Goal: Task Accomplishment & Management: Manage account settings

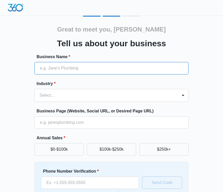
click at [99, 66] on input "Business Name *" at bounding box center [111, 68] width 154 height 12
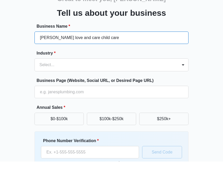
type input "[PERSON_NAME] love and care child care"
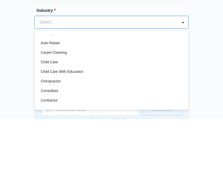
scroll to position [28, 0]
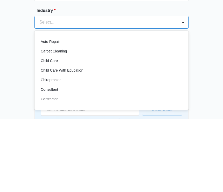
click at [55, 132] on p "Child Care" at bounding box center [49, 134] width 17 height 5
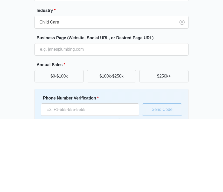
scroll to position [31, 0]
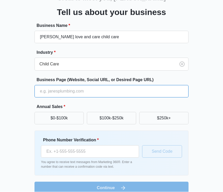
click at [97, 96] on input "Business Page (Website, Social URL, or Desired Page URL)" at bounding box center [111, 91] width 154 height 12
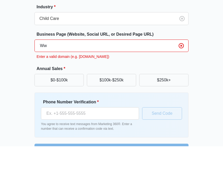
type input "W"
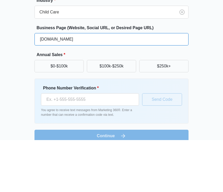
type input "www.scruggsloveandcarechildcare.com"
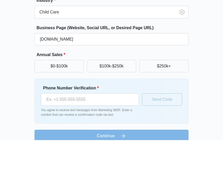
click at [70, 112] on button "$0-$100k" at bounding box center [58, 118] width 49 height 12
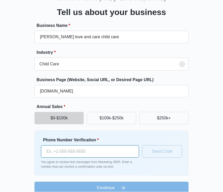
click at [88, 155] on input "Phone Number Verification *" at bounding box center [90, 152] width 98 height 12
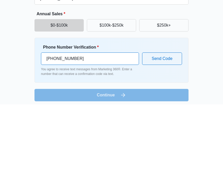
type input "(816) 848-9485"
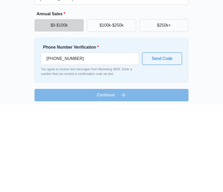
click at [163, 140] on button "Send Code" at bounding box center [162, 146] width 40 height 12
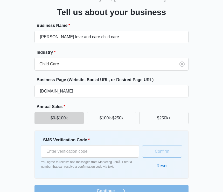
scroll to position [31, 0]
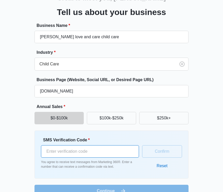
click at [107, 151] on input "SMS Verification Code *" at bounding box center [90, 152] width 98 height 12
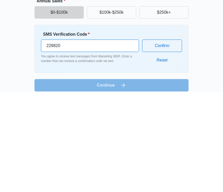
type input "229820"
click at [167, 140] on button "Confirm" at bounding box center [162, 146] width 40 height 12
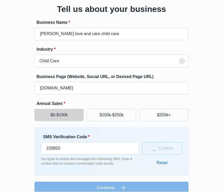
scroll to position [31, 0]
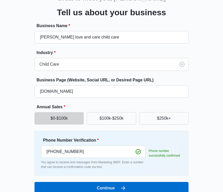
click at [164, 189] on button "Continue" at bounding box center [111, 188] width 154 height 12
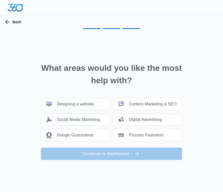
scroll to position [0, 0]
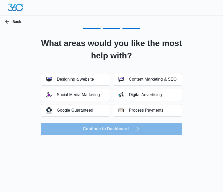
click at [94, 80] on button "Designing a website" at bounding box center [75, 80] width 69 height 12
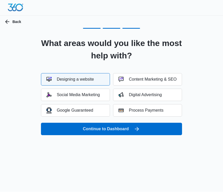
click at [149, 127] on button "Continue to Dashboard" at bounding box center [111, 129] width 141 height 12
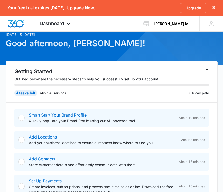
scroll to position [46, 0]
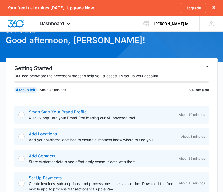
click at [21, 156] on div at bounding box center [21, 159] width 6 height 6
click at [24, 156] on div at bounding box center [21, 159] width 6 height 6
click at [19, 156] on div at bounding box center [21, 159] width 6 height 6
click at [24, 158] on div "Add Contacts Store customer details and effortlessly communicate with them. Abo…" at bounding box center [111, 159] width 195 height 18
click at [25, 177] on div "Set Up Payments Create invoices, subscriptions, and process one-time sales onli…" at bounding box center [111, 183] width 195 height 23
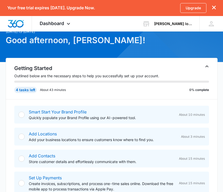
click at [23, 181] on div at bounding box center [21, 184] width 6 height 6
click at [26, 113] on div "Smart Start Your Brand Profile Quickly populate your Brand Profile using our AI…" at bounding box center [111, 115] width 195 height 18
click at [29, 110] on link "Smart Start Your Brand Profile" at bounding box center [58, 112] width 58 height 5
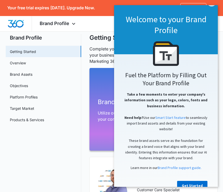
scroll to position [11, 0]
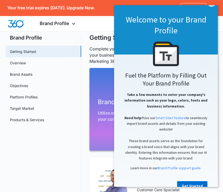
click at [195, 184] on link "Get Started" at bounding box center [192, 186] width 30 height 9
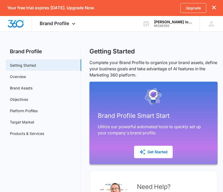
click at [160, 152] on div "Get Started" at bounding box center [153, 152] width 28 height 6
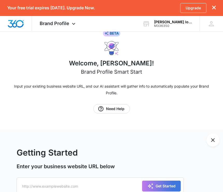
scroll to position [23, 0]
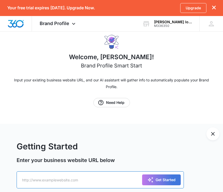
click at [97, 179] on input "text" at bounding box center [100, 180] width 167 height 17
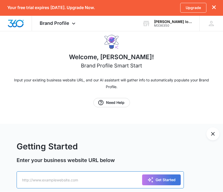
scroll to position [24, 0]
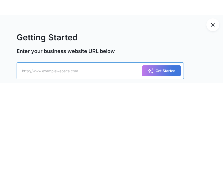
type input "W"
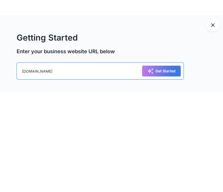
type input "www.scruggsliveandcarechildcare.com"
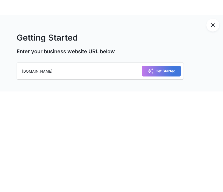
click at [166, 169] on div "Get Started" at bounding box center [161, 172] width 28 height 6
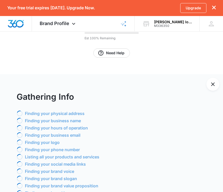
scroll to position [105, 0]
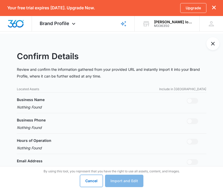
click at [195, 100] on span at bounding box center [191, 101] width 11 height 6
click at [190, 102] on span at bounding box center [189, 101] width 5 height 5
click at [165, 103] on div "Business Name Nothing Found" at bounding box center [111, 103] width 189 height 13
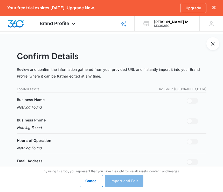
click at [130, 187] on div "Cancel Import and Edit" at bounding box center [111, 181] width 63 height 12
click at [129, 188] on div "Cancel Import and Edit" at bounding box center [111, 181] width 63 height 12
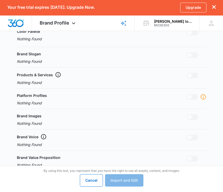
scroll to position [295, 0]
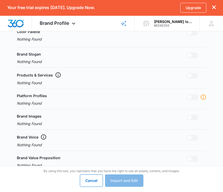
click at [129, 187] on div "Cancel Import and Edit" at bounding box center [111, 181] width 63 height 12
click at [110, 164] on div "Brand Value Proposition Nothing Found" at bounding box center [111, 162] width 189 height 13
click at [109, 163] on div "Brand Value Proposition Nothing Found" at bounding box center [111, 162] width 189 height 13
click at [96, 136] on div "Brand Voice Nothing Found" at bounding box center [111, 141] width 189 height 14
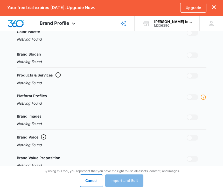
click at [88, 123] on div "Brand Images Nothing Found" at bounding box center [111, 120] width 189 height 13
click at [88, 101] on div "Platform Profiles Nothing Found" at bounding box center [111, 100] width 189 height 13
click at [84, 77] on div "Products & Services Nothing Found" at bounding box center [111, 79] width 189 height 14
click at [79, 64] on div "Brand Slogan Nothing Found" at bounding box center [111, 58] width 189 height 13
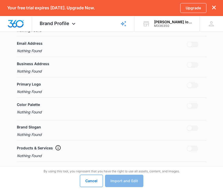
click at [82, 110] on div "Color Palette Nothing Found" at bounding box center [111, 109] width 189 height 15
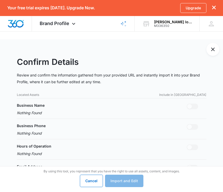
scroll to position [99, 0]
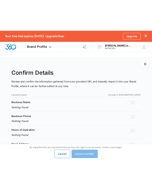
scroll to position [106, 0]
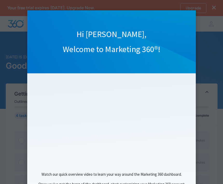
click appcues "Hi Corinda, Welcome to Marketing 360®! Watch our quick overview video to learn …"
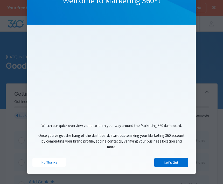
scroll to position [49, 0]
click at [171, 163] on link "Let's Go!" at bounding box center [171, 162] width 34 height 9
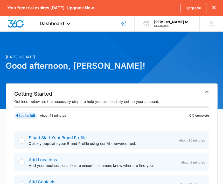
scroll to position [0, 0]
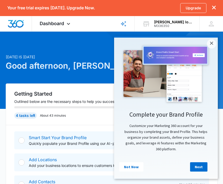
click at [204, 167] on link "Next" at bounding box center [198, 166] width 17 height 9
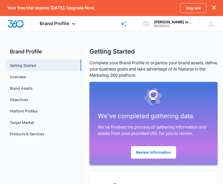
click at [166, 149] on button "Review Information" at bounding box center [153, 152] width 45 height 12
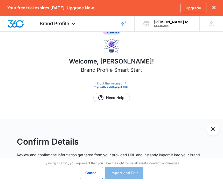
scroll to position [18, 0]
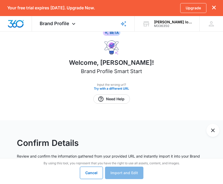
click at [126, 85] on div "Input the wrong url? Try with a different URL" at bounding box center [111, 86] width 35 height 8
click at [125, 88] on button "Try with a different URL" at bounding box center [111, 88] width 35 height 3
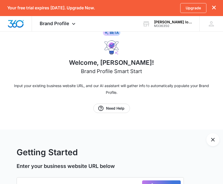
click at [120, 88] on p "Input your existing business website URL, and our AI assistant will gather info…" at bounding box center [111, 88] width 201 height 13
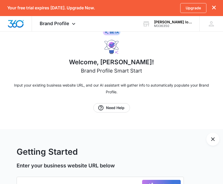
scroll to position [23, 0]
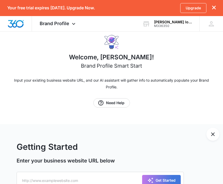
click at [169, 180] on div "Get Started" at bounding box center [161, 180] width 28 height 6
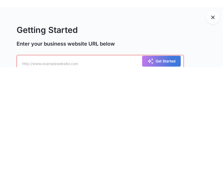
click at [182, 124] on div "Getting Started Enter your business website URL below Get Started This field is…" at bounding box center [111, 166] width 223 height 84
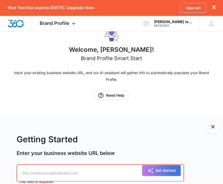
scroll to position [31, 0]
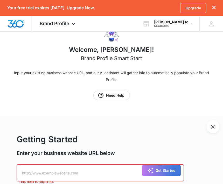
click at [33, 172] on input "text" at bounding box center [100, 172] width 167 height 17
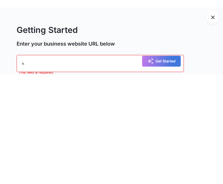
scroll to position [48, 0]
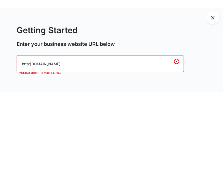
type input "http:[DOMAIN_NAME]"
click at [205, 116] on div "Getting Started Enter your business website URL below http:[DOMAIN_NAME] Please…" at bounding box center [111, 141] width 223 height 51
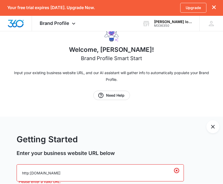
scroll to position [31, 0]
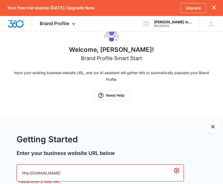
click at [123, 95] on link "Need Help" at bounding box center [111, 95] width 37 height 9
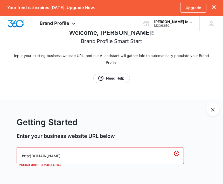
click at [174, 151] on icon "Clear" at bounding box center [176, 153] width 6 height 6
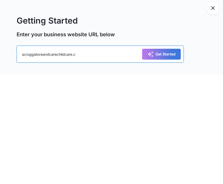
scroll to position [40, 0]
type input "[DOMAIN_NAME]"
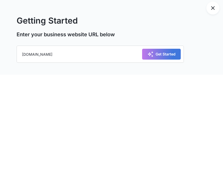
click at [172, 160] on div "Get Started" at bounding box center [161, 163] width 28 height 6
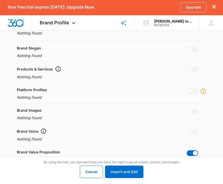
scroll to position [301, 0]
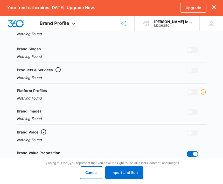
click at [131, 179] on button "Import and Edit" at bounding box center [124, 173] width 38 height 12
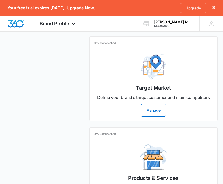
scroll to position [583, 0]
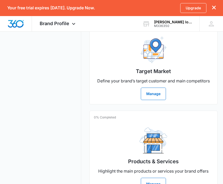
click at [156, 184] on button "Manage" at bounding box center [153, 184] width 25 height 12
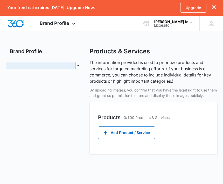
scroll to position [1, 0]
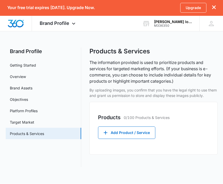
click at [149, 133] on button "Add Product / Service" at bounding box center [126, 133] width 57 height 12
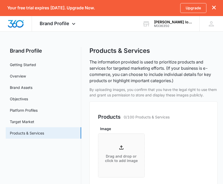
click at [121, 148] on icon at bounding box center [121, 147] width 4 height 4
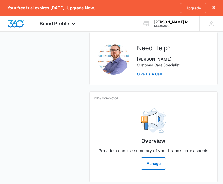
scroll to position [141, 0]
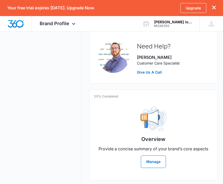
click at [161, 163] on button "Manage" at bounding box center [153, 162] width 25 height 12
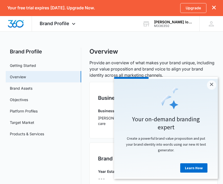
click at [212, 86] on link "×" at bounding box center [211, 84] width 9 height 9
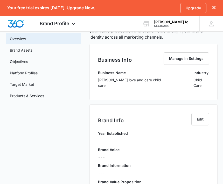
scroll to position [38, 0]
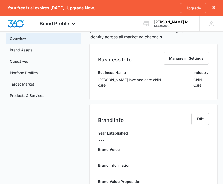
click at [202, 113] on button "Edit" at bounding box center [200, 119] width 18 height 12
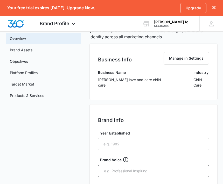
click at [143, 130] on label "Year Established" at bounding box center [155, 132] width 111 height 5
click at [143, 138] on input "Year Established" at bounding box center [153, 144] width 111 height 12
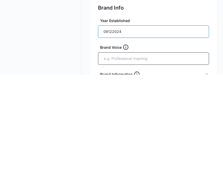
scroll to position [44, 0]
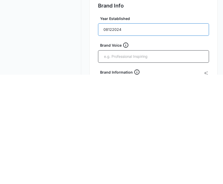
type input "08122024"
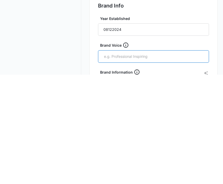
click at [152, 162] on input "text" at bounding box center [153, 166] width 101 height 8
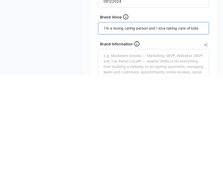
scroll to position [72, 0]
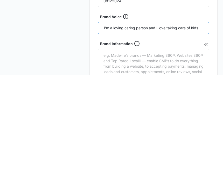
type input "I’m a loving caring person and I love taking care of kids."
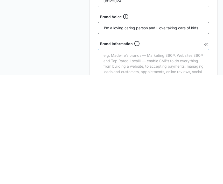
click at [123, 158] on textarea "Brand Information" at bounding box center [153, 184] width 111 height 52
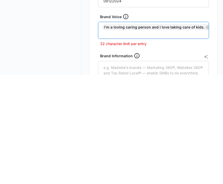
click at [196, 140] on input "text" at bounding box center [153, 143] width 101 height 6
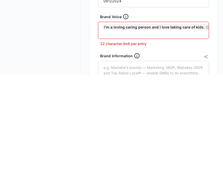
click at [205, 135] on icon "Remove" at bounding box center [207, 137] width 4 height 4
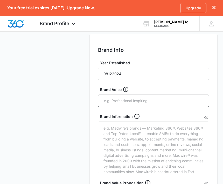
scroll to position [108, 0]
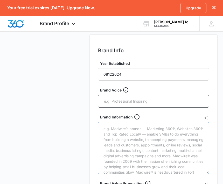
click at [130, 131] on textarea "Brand Information" at bounding box center [153, 148] width 111 height 52
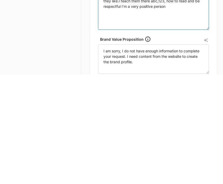
scroll to position [144, 0]
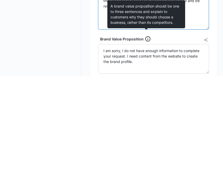
type textarea "I’m a in home childcare worker.I accept state and private [DOMAIN_NAME] open 24…"
click at [145, 144] on icon at bounding box center [148, 147] width 6 height 6
click at [145, 152] on textarea "I am sorry, I do not have enough information to complete your request. I need c…" at bounding box center [153, 167] width 111 height 30
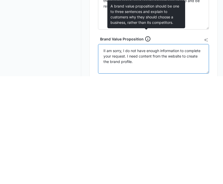
click at [143, 152] on textarea "II am sorry, I do not have enough information to complete your request. I need …" at bounding box center [153, 167] width 111 height 30
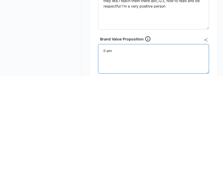
type textarea "II"
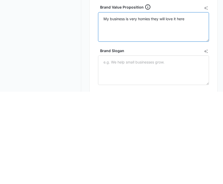
scroll to position [192, 0]
type textarea "My business is very homies they will love it here"
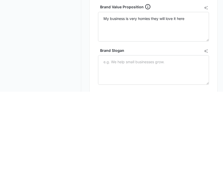
click at [206, 141] on icon "AI Text Generator" at bounding box center [206, 143] width 4 height 4
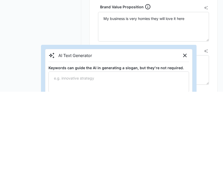
scroll to position [229, 0]
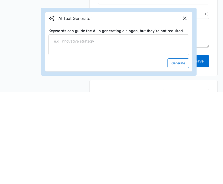
click at [183, 107] on button "Close" at bounding box center [185, 111] width 8 height 8
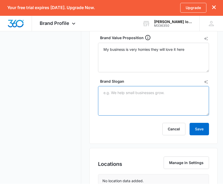
scroll to position [253, 0]
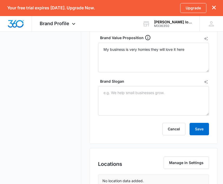
click at [142, 178] on p "No location data added." at bounding box center [122, 180] width 41 height 5
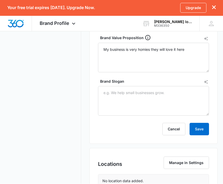
click at [143, 175] on div "No location data added." at bounding box center [153, 181] width 110 height 13
click at [177, 160] on button "Manage in Settings" at bounding box center [185, 163] width 45 height 12
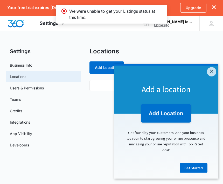
click at [194, 168] on link "Get Started" at bounding box center [193, 167] width 28 height 9
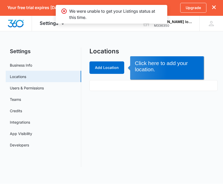
click at [114, 69] on button "Add Location" at bounding box center [106, 68] width 35 height 12
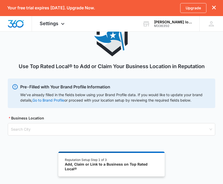
scroll to position [28, 0]
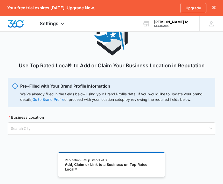
click at [104, 134] on input "search" at bounding box center [109, 129] width 197 height 12
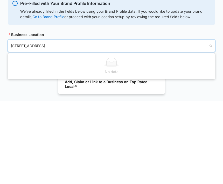
type input "[STREET_ADDRESS]"
click at [206, 123] on input "[STREET_ADDRESS]" at bounding box center [109, 129] width 197 height 12
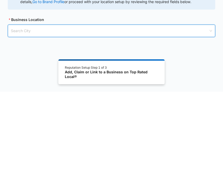
scroll to position [61, 0]
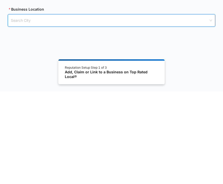
click at [171, 42] on div "Use Top Rated Local® to Add or Claim Your Business Location in Reputation Pre-F…" at bounding box center [111, 81] width 223 height 154
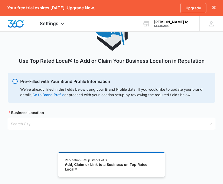
scroll to position [0, 0]
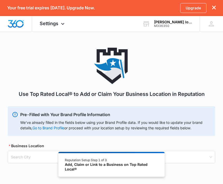
click at [165, 1] on div "Your free trial expires [DATE]. Upgrade Now. Upgrade" at bounding box center [111, 8] width 223 height 16
click at [213, 12] on div "Upgrade" at bounding box center [197, 8] width 35 height 10
click at [213, 8] on icon "dismiss this dialog" at bounding box center [214, 8] width 4 height 4
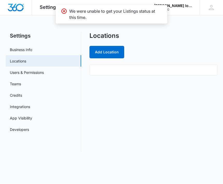
click at [66, 12] on icon at bounding box center [64, 11] width 6 height 6
click at [63, 11] on icon at bounding box center [64, 11] width 6 height 6
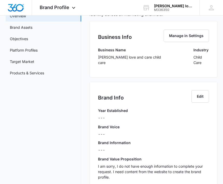
scroll to position [45, 0]
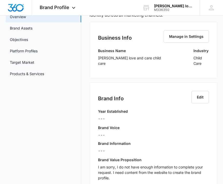
click at [200, 91] on button "Edit" at bounding box center [200, 97] width 18 height 12
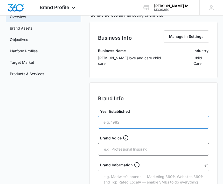
click at [144, 117] on input "Year Established" at bounding box center [153, 122] width 111 height 12
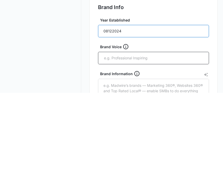
type input "08122024"
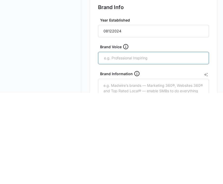
click at [155, 145] on input "text" at bounding box center [153, 149] width 101 height 8
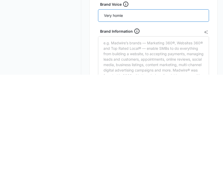
scroll to position [71, 0]
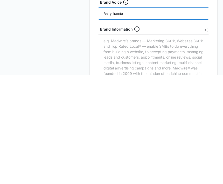
type input "Very homie"
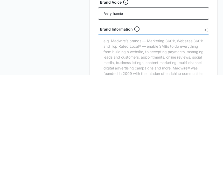
click at [128, 143] on textarea "Brand Information" at bounding box center [153, 169] width 111 height 52
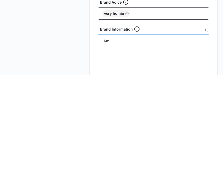
type textarea "A"
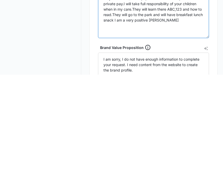
scroll to position [120, 0]
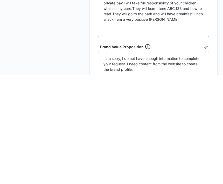
type textarea "I am a in home childcare provider my home is very homie very [DOMAIN_NAME] open…"
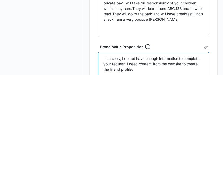
click at [147, 161] on textarea "I am sorry, I do not have enough information to complete your request. I need c…" at bounding box center [153, 176] width 111 height 30
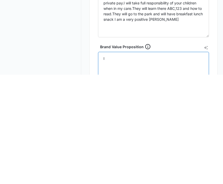
type textarea "I"
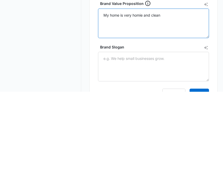
scroll to position [180, 0]
type textarea "My home is very homie and clean"
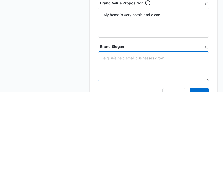
click at [138, 144] on textarea "Brand Slogan" at bounding box center [153, 159] width 111 height 30
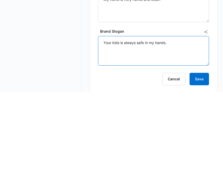
type textarea "Your kids is always safe in my hands."
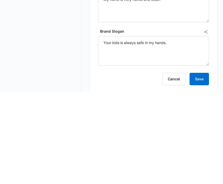
click at [200, 165] on button "Save" at bounding box center [198, 171] width 19 height 12
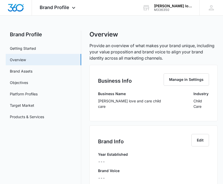
scroll to position [1, 0]
click at [193, 81] on button "Manage in Settings" at bounding box center [185, 80] width 45 height 12
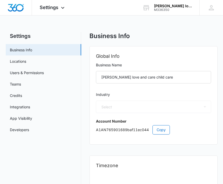
select select "US"
select select "America/[GEOGRAPHIC_DATA]"
select select "27"
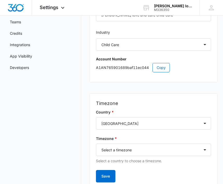
scroll to position [63, 0]
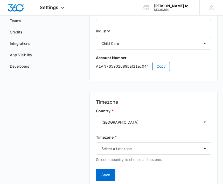
click at [112, 174] on button "Save" at bounding box center [105, 175] width 19 height 12
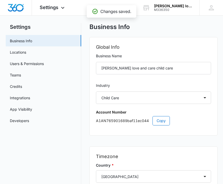
scroll to position [0, 0]
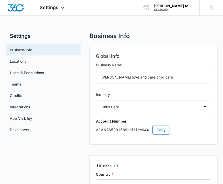
click at [25, 60] on link "Locations" at bounding box center [18, 61] width 16 height 5
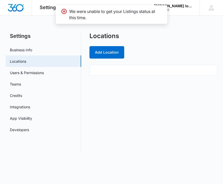
click at [13, 75] on link "Users & Permissions" at bounding box center [27, 72] width 34 height 5
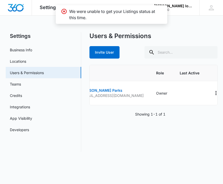
scroll to position [0, 34]
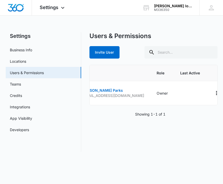
click at [11, 85] on link "Teams" at bounding box center [15, 83] width 11 height 5
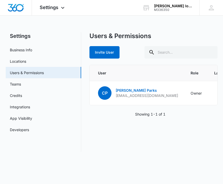
click at [13, 96] on link "Credits" at bounding box center [16, 95] width 12 height 5
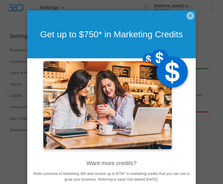
click at [186, 18] on div "Get up to $750* in Marketing Credits" at bounding box center [111, 34] width 168 height 48
click at [190, 23] on div "Get up to $750* in Marketing Credits" at bounding box center [111, 34] width 168 height 48
click at [191, 19] on link "×" at bounding box center [190, 16] width 8 height 8
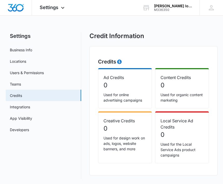
scroll to position [1, 0]
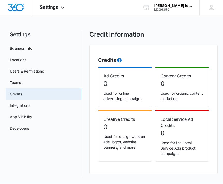
click at [17, 131] on link "Developers" at bounding box center [19, 128] width 19 height 5
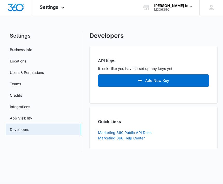
click at [20, 117] on link "App Visibility" at bounding box center [21, 118] width 22 height 5
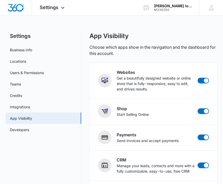
click at [175, 15] on div "[PERSON_NAME] love and care child care M336350 Your Accounts View All" at bounding box center [166, 7] width 65 height 15
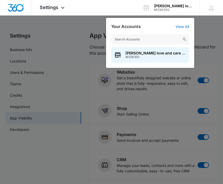
click at [212, 58] on div at bounding box center [111, 92] width 223 height 184
